Goal: Task Accomplishment & Management: Manage account settings

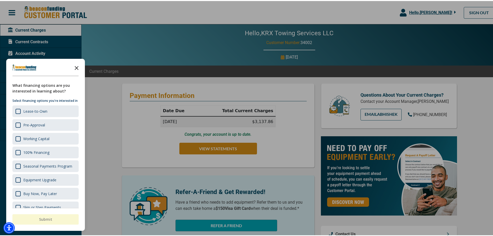
click at [77, 67] on polygon "Close the survey" at bounding box center [77, 67] width 4 height 4
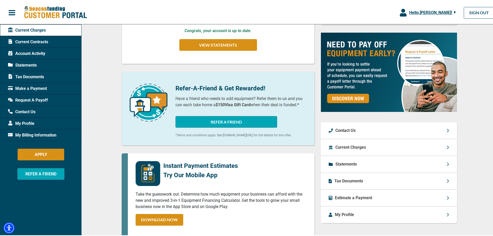
scroll to position [155, 0]
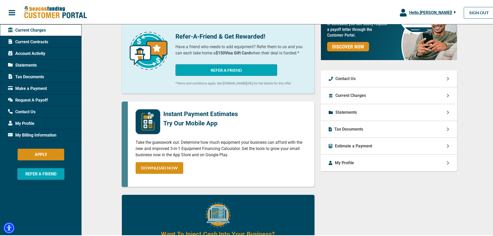
click at [253, 98] on p "Current Charges" at bounding box center [351, 94] width 31 height 6
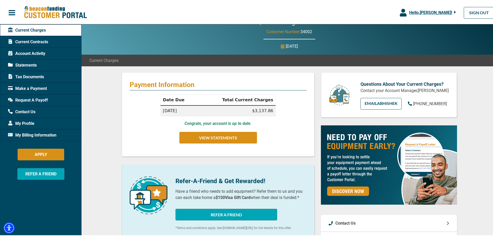
scroll to position [0, 0]
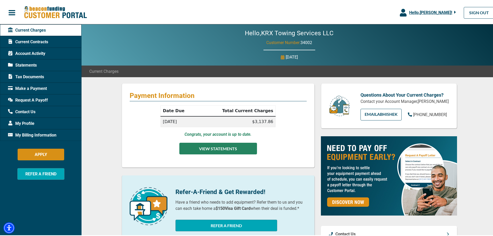
click at [205, 143] on button "VIEW STATEMENTS" at bounding box center [218, 148] width 78 height 12
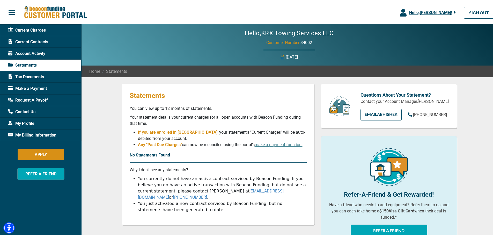
click at [37, 75] on span "Tax Documents" at bounding box center [26, 76] width 36 height 6
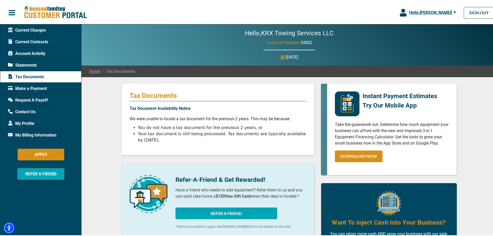
click at [31, 64] on span "Statements" at bounding box center [22, 64] width 29 height 6
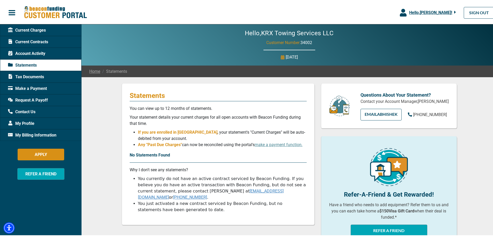
click at [29, 54] on span "Account Activity" at bounding box center [26, 52] width 37 height 6
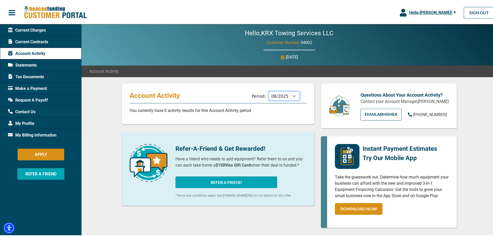
click at [253, 96] on select "09/2025 08/2025 07/2025 06/2025 05/2025 04/2025 03/2025 02/2025 01/2025 12/2024…" at bounding box center [284, 94] width 31 height 9
click at [253, 90] on select "09/2025 08/2025 07/2025 06/2025 05/2025 04/2025 03/2025 02/2025 01/2025 12/2024…" at bounding box center [284, 94] width 31 height 9
click at [253, 94] on select "09/2025 08/2025 07/2025 06/2025 05/2025 04/2025 03/2025 02/2025 01/2025 12/2024…" at bounding box center [284, 94] width 31 height 9
click at [253, 90] on select "09/2025 08/2025 07/2025 06/2025 05/2025 04/2025 03/2025 02/2025 01/2025 12/2024…" at bounding box center [284, 94] width 31 height 9
click at [253, 93] on select "09/2025 08/2025 07/2025 06/2025 05/2025 04/2025 03/2025 02/2025 01/2025 12/2024…" at bounding box center [284, 94] width 31 height 9
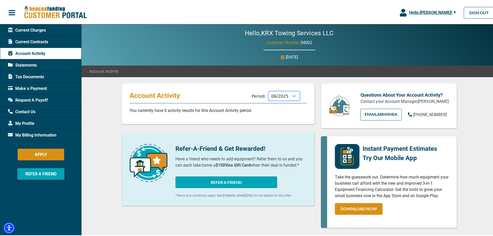
select select "09/2025"
click at [253, 90] on select "09/2025 08/2025 07/2025 06/2025 05/2025 04/2025 03/2025 02/2025 01/2025 12/2024…" at bounding box center [284, 94] width 31 height 9
click at [33, 31] on span "Current Charges" at bounding box center [27, 29] width 38 height 6
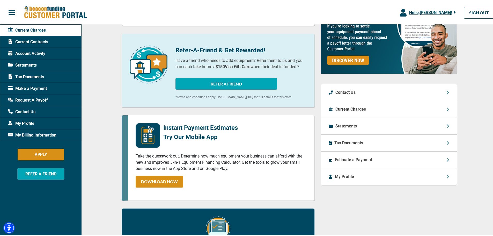
scroll to position [112, 0]
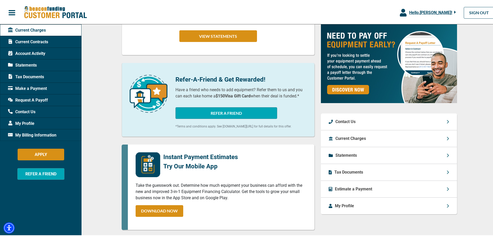
click at [54, 133] on span "My Billing Information" at bounding box center [32, 134] width 48 height 6
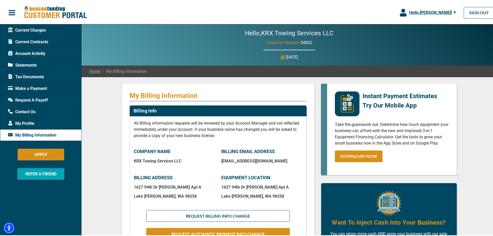
click at [34, 134] on span "My Billing Information" at bounding box center [32, 134] width 48 height 6
click at [27, 31] on span "Current Charges" at bounding box center [27, 29] width 38 height 6
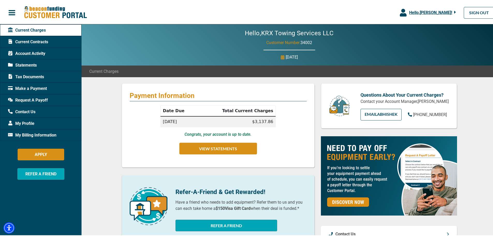
drag, startPoint x: 217, startPoint y: 153, endPoint x: 222, endPoint y: 169, distance: 16.7
click at [217, 153] on button "VIEW STATEMENTS" at bounding box center [218, 148] width 78 height 12
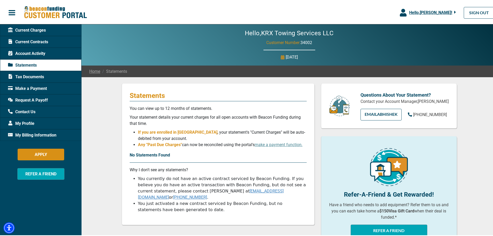
click at [43, 41] on span "Current Contracts" at bounding box center [28, 41] width 40 height 6
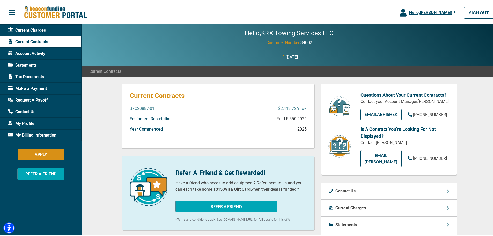
click at [143, 106] on p "BFC20887-01" at bounding box center [142, 107] width 25 height 6
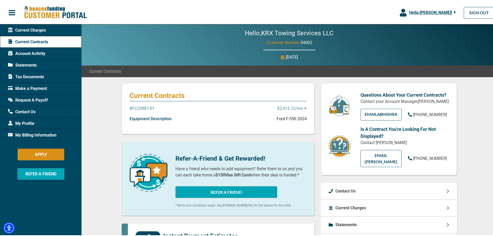
click at [146, 107] on p "BFC20887-01" at bounding box center [142, 107] width 25 height 6
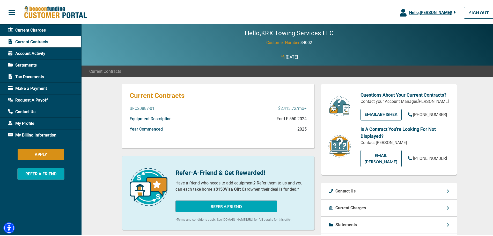
drag, startPoint x: 31, startPoint y: 31, endPoint x: 35, endPoint y: 33, distance: 4.4
click at [31, 31] on span "Current Charges" at bounding box center [27, 29] width 38 height 6
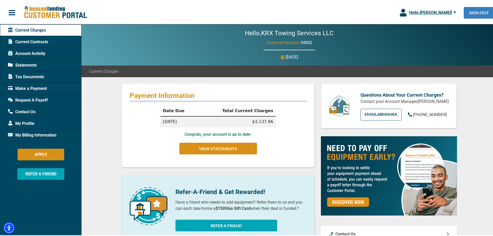
click at [253, 14] on link "SIGN OUT" at bounding box center [479, 12] width 31 height 12
